Goal: Task Accomplishment & Management: Complete application form

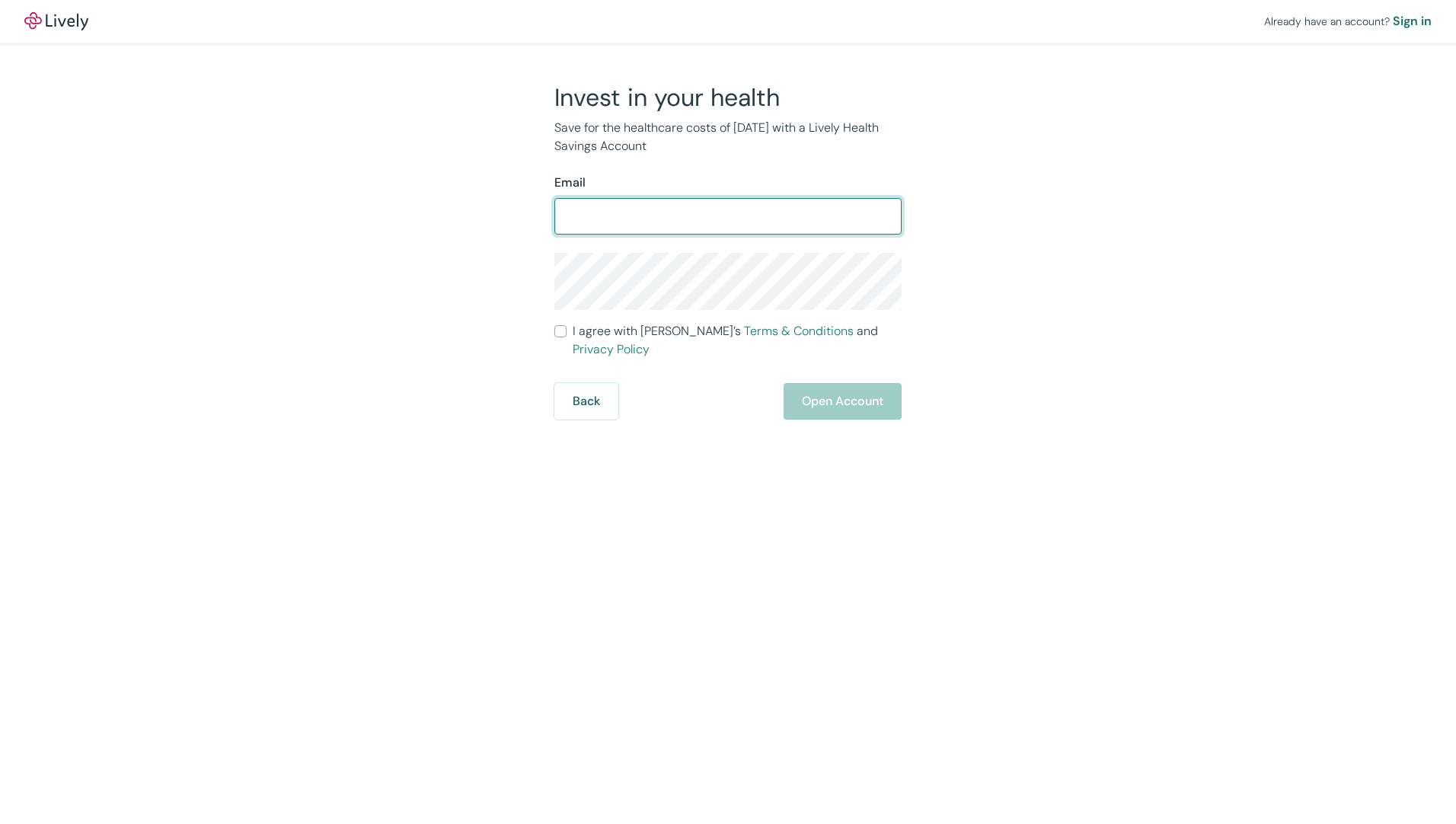
drag, startPoint x: 632, startPoint y: 208, endPoint x: 643, endPoint y: 211, distance: 11.4
click at [632, 208] on input "Email" at bounding box center [728, 217] width 347 height 31
type input "[PERSON_NAME][EMAIL_ADDRESS][DOMAIN_NAME]"
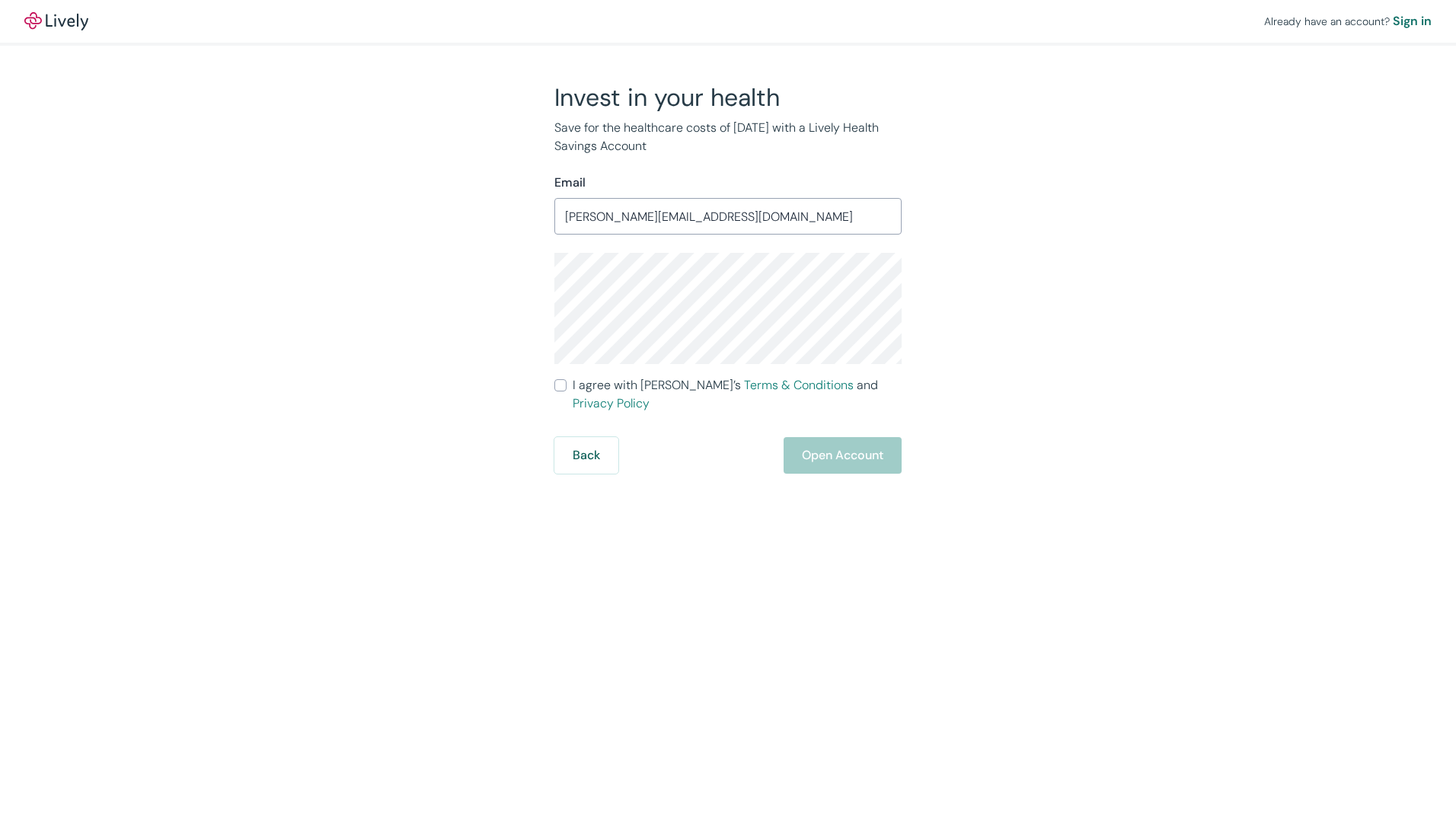
click at [280, 386] on div "Already have an account? Sign in Invest in your health Save for the healthcare …" at bounding box center [728, 236] width 1456 height 474
click at [399, 301] on div "Invest in your health Save for the healthcare costs of [DATE] with a Lively Hea…" at bounding box center [719, 278] width 731 height 392
click at [675, 439] on div "Back Open Account" at bounding box center [728, 455] width 347 height 37
click at [560, 392] on label "I agree with Lively’s Terms & Conditions and Privacy Policy" at bounding box center [728, 395] width 347 height 37
click at [560, 392] on input "I agree with Lively’s Terms & Conditions and Privacy Policy" at bounding box center [561, 386] width 12 height 12
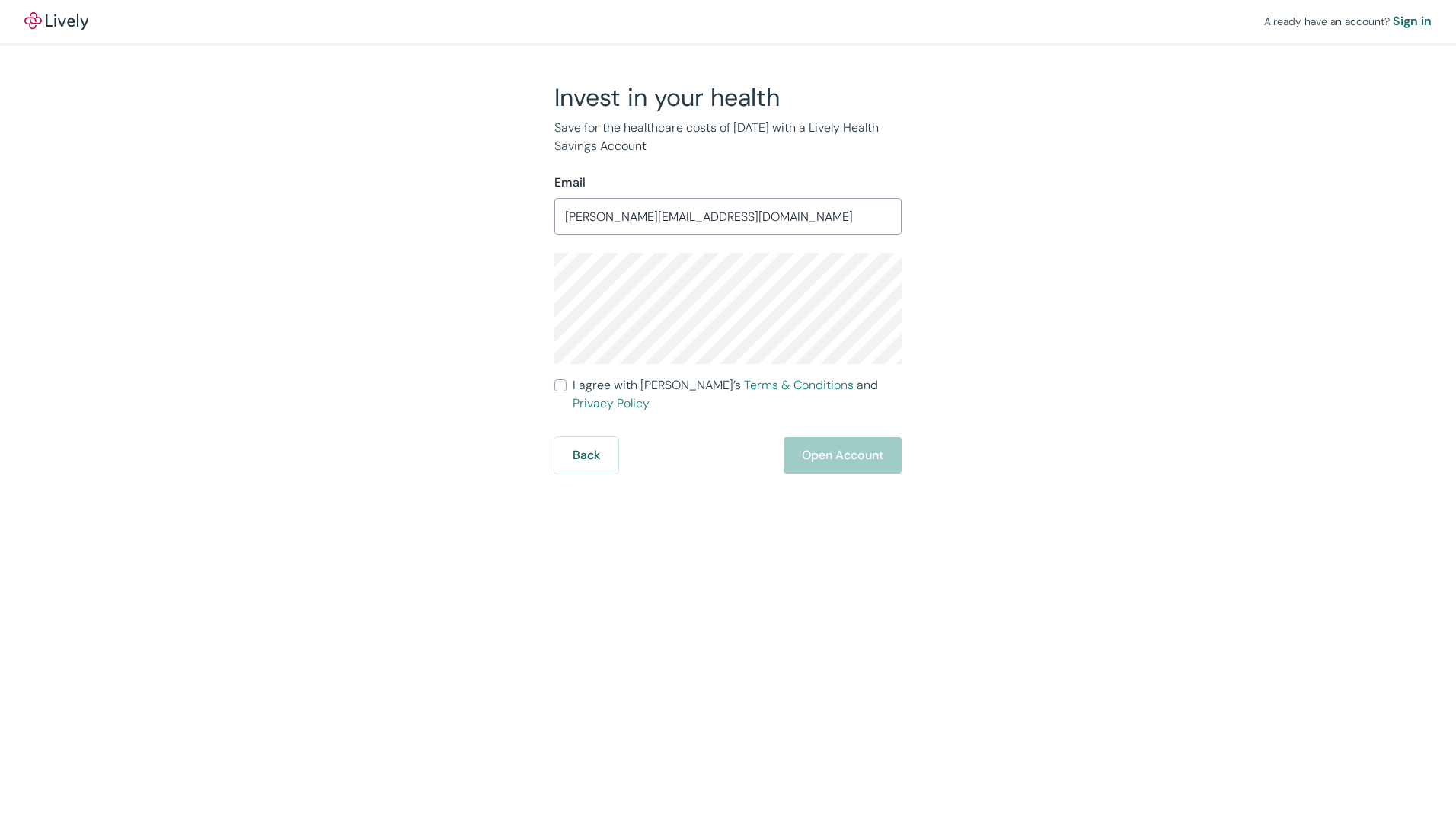
checkbox input "true"
click at [827, 437] on button "Open Account" at bounding box center [843, 455] width 118 height 37
